Goal: Information Seeking & Learning: Learn about a topic

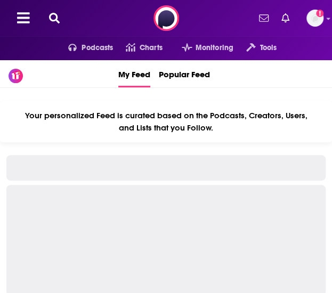
click at [54, 19] on icon at bounding box center [54, 18] width 11 height 11
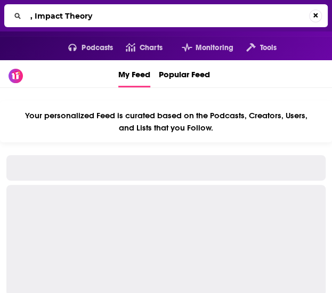
drag, startPoint x: 34, startPoint y: 15, endPoint x: -1, endPoint y: 29, distance: 37.3
click at [0, 29] on html "Podcasts Features Solutions Account Company Resources Say Hello </> Developer A…" at bounding box center [166, 146] width 332 height 293
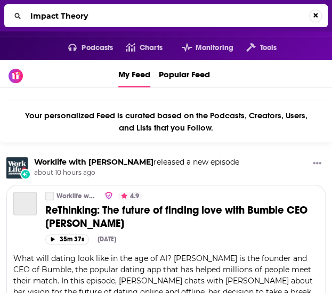
type input "Impact Theory"
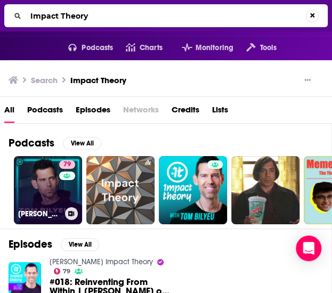
click at [28, 183] on link "79 [PERSON_NAME] Impact Theory" at bounding box center [48, 190] width 68 height 68
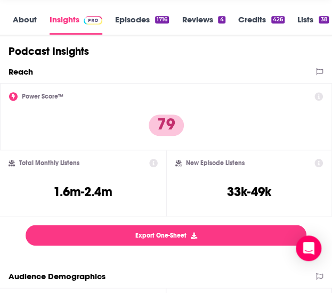
scroll to position [160, 0]
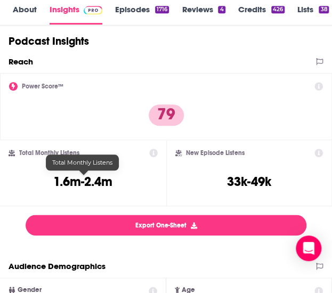
click at [71, 179] on h3 "1.6m-2.4m" at bounding box center [82, 182] width 59 height 16
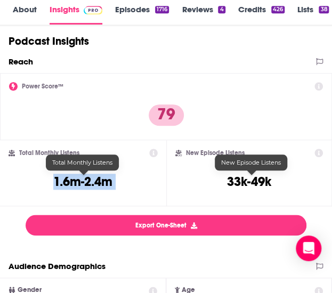
copy div "1.6m-2.4m"
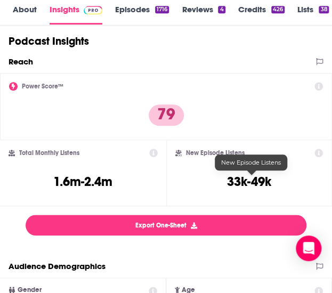
click at [238, 179] on h3 "33k-49k" at bounding box center [249, 182] width 44 height 16
click at [238, 178] on h3 "33k-49k" at bounding box center [249, 182] width 44 height 16
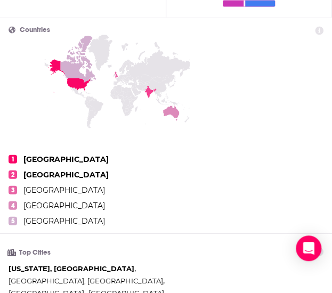
scroll to position [533, 0]
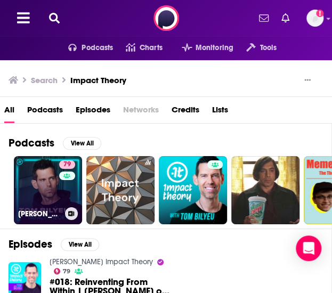
click at [47, 172] on link "79 [PERSON_NAME] Impact Theory" at bounding box center [48, 190] width 68 height 68
